Goal: Transaction & Acquisition: Purchase product/service

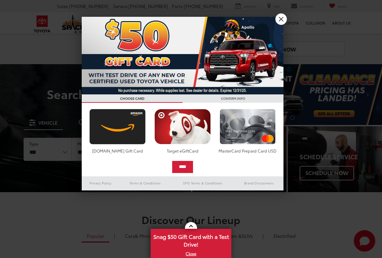
click at [87, 155] on div at bounding box center [191, 129] width 382 height 258
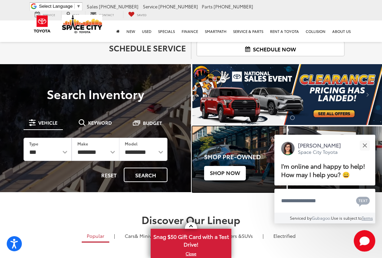
click at [223, 175] on span "Shop Now" at bounding box center [225, 173] width 42 height 14
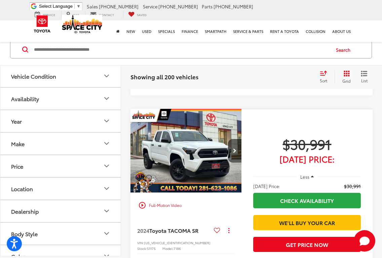
scroll to position [538, 0]
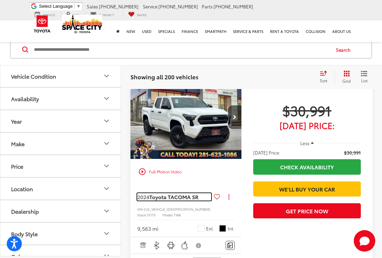
click at [188, 193] on span "Toyota TACOMA SR" at bounding box center [173, 197] width 49 height 8
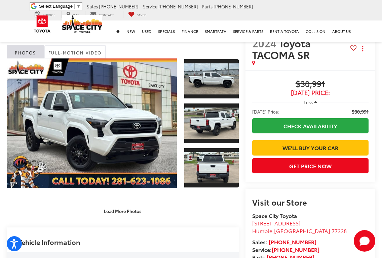
scroll to position [6, 0]
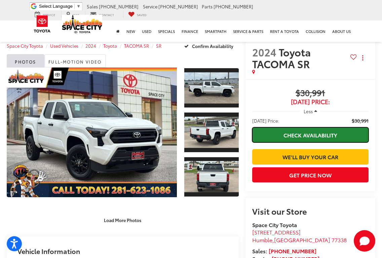
click at [323, 133] on link "Check Availability" at bounding box center [310, 135] width 116 height 15
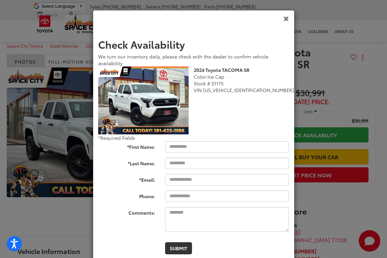
click at [284, 18] on icon "Close" at bounding box center [287, 18] width 6 height 7
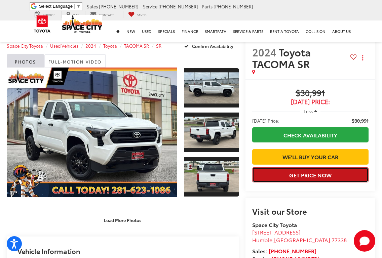
click at [339, 183] on button "Get Price Now" at bounding box center [310, 175] width 116 height 15
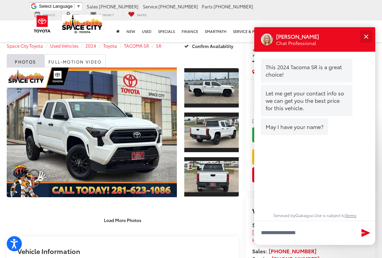
click at [366, 36] on div "Close" at bounding box center [366, 36] width 4 height 4
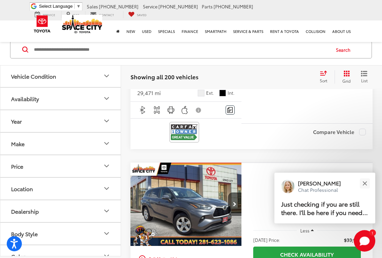
scroll to position [2450, 0]
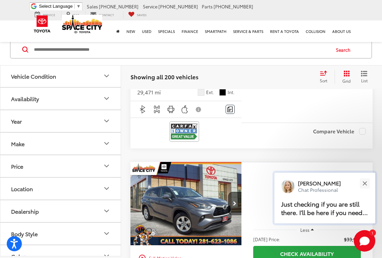
click at [354, 213] on p "Just checking if you are still there. I'll be here if you need help." at bounding box center [324, 209] width 87 height 17
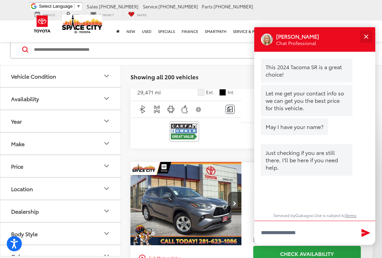
click at [365, 35] on div "Close" at bounding box center [366, 36] width 4 height 4
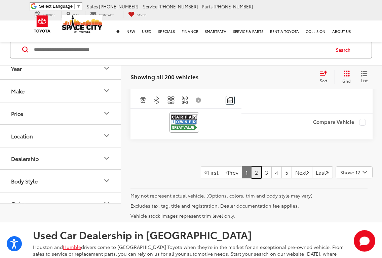
click at [251, 167] on link "2" at bounding box center [256, 173] width 10 height 12
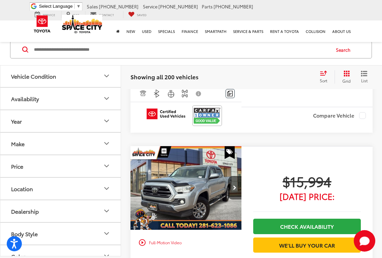
scroll to position [2517, 0]
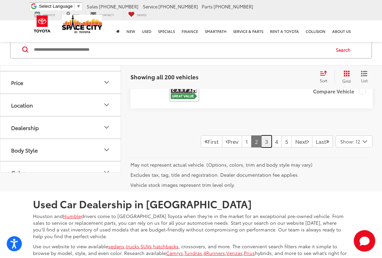
click at [261, 136] on link "3" at bounding box center [266, 142] width 10 height 12
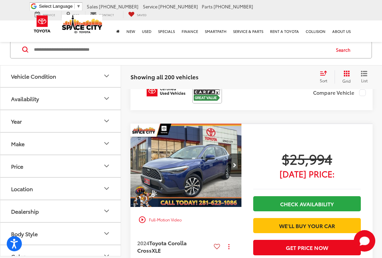
scroll to position [1171, 0]
